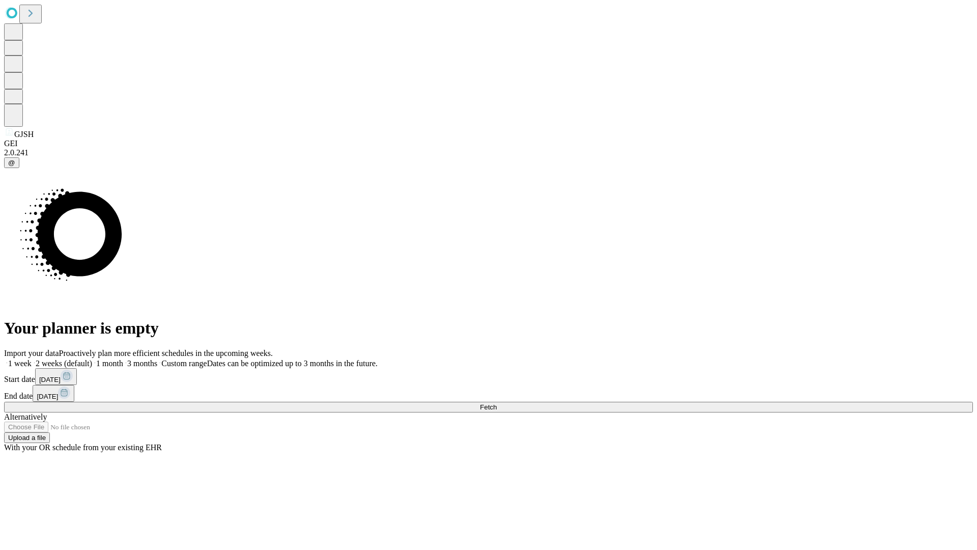
click at [497, 403] on span "Fetch" at bounding box center [488, 407] width 17 height 8
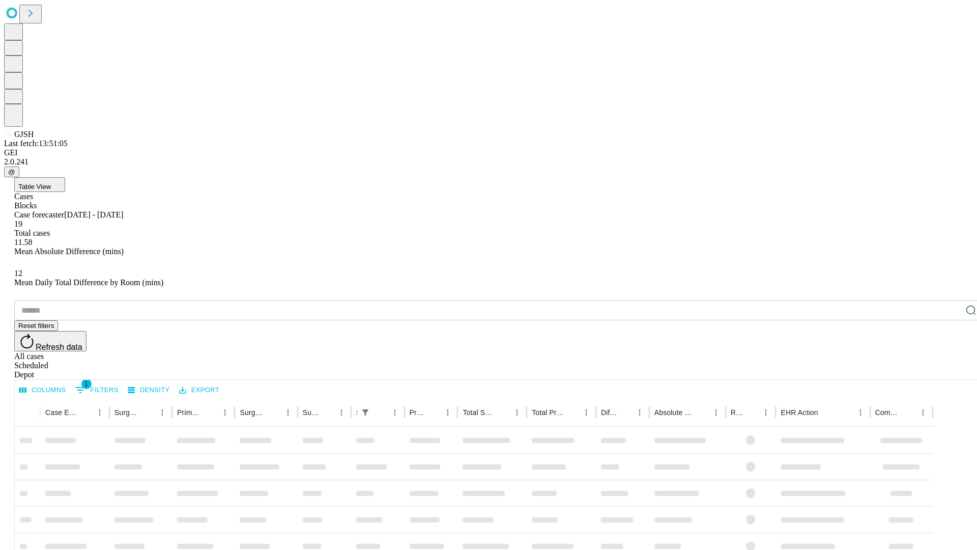
click at [51, 183] on span "Table View" at bounding box center [34, 187] width 33 height 8
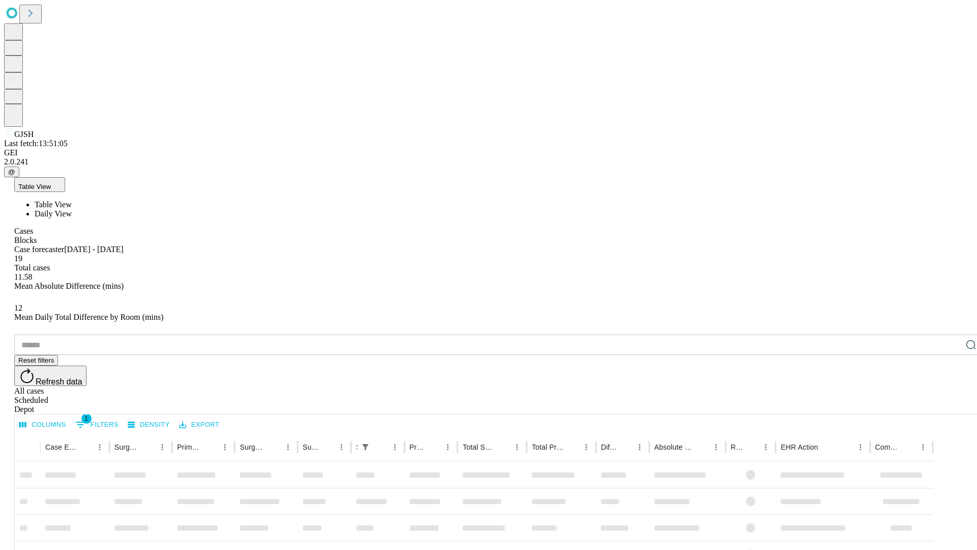
click at [72, 209] on span "Daily View" at bounding box center [53, 213] width 37 height 9
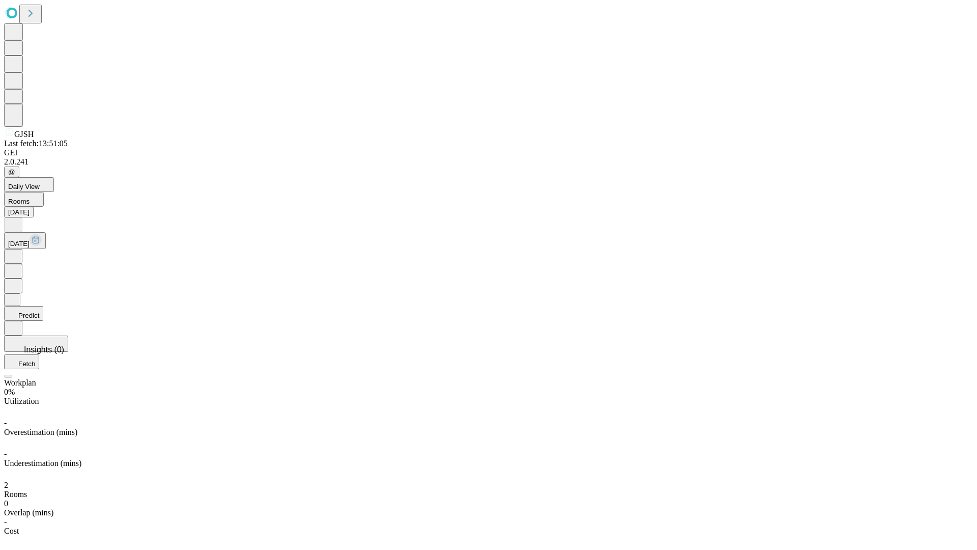
click at [43, 306] on button "Predict" at bounding box center [23, 313] width 39 height 15
